Goal: Information Seeking & Learning: Learn about a topic

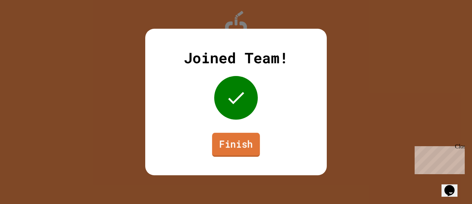
click at [254, 141] on link "Finish" at bounding box center [236, 145] width 48 height 24
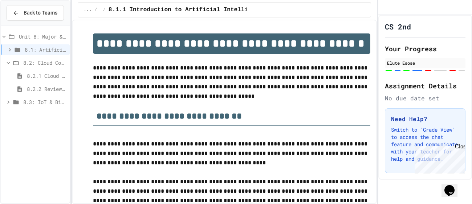
click at [48, 93] on div "8.2.2 Review - Cloud Computing" at bounding box center [35, 89] width 69 height 11
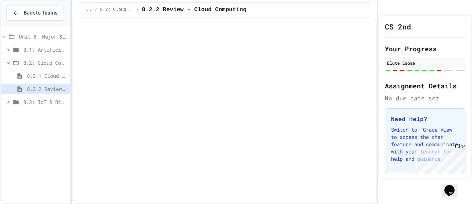
click at [19, 90] on icon at bounding box center [19, 89] width 9 height 7
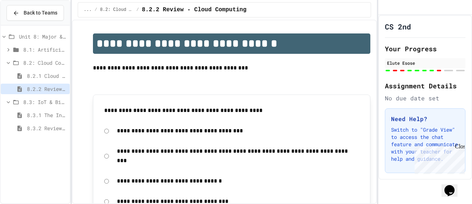
click at [35, 98] on span "8.3: IoT & Big Data" at bounding box center [45, 102] width 44 height 8
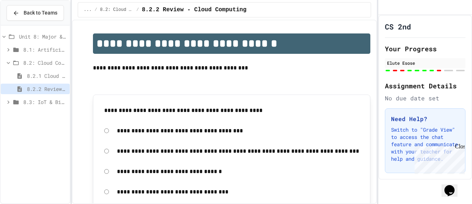
click at [13, 100] on icon at bounding box center [15, 102] width 5 height 4
click at [51, 117] on span "8.3.1 The Internet of Things and Big Data: Our Connected Digital World" at bounding box center [47, 115] width 40 height 8
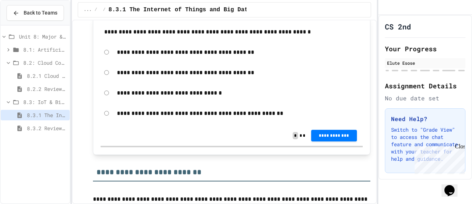
scroll to position [251, 0]
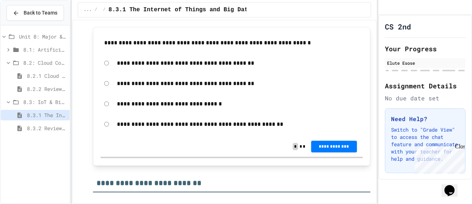
click at [184, 62] on p "**********" at bounding box center [238, 62] width 242 height 9
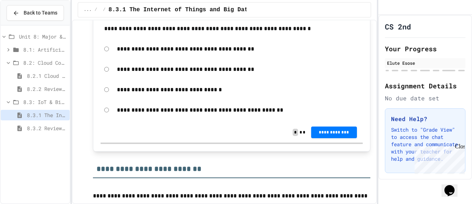
scroll to position [266, 0]
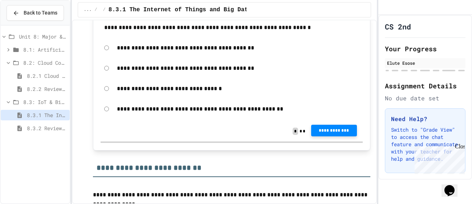
click at [325, 128] on span "**********" at bounding box center [334, 131] width 34 height 6
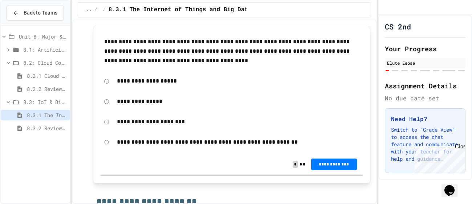
scroll to position [857, 0]
